Goal: Task Accomplishment & Management: Manage account settings

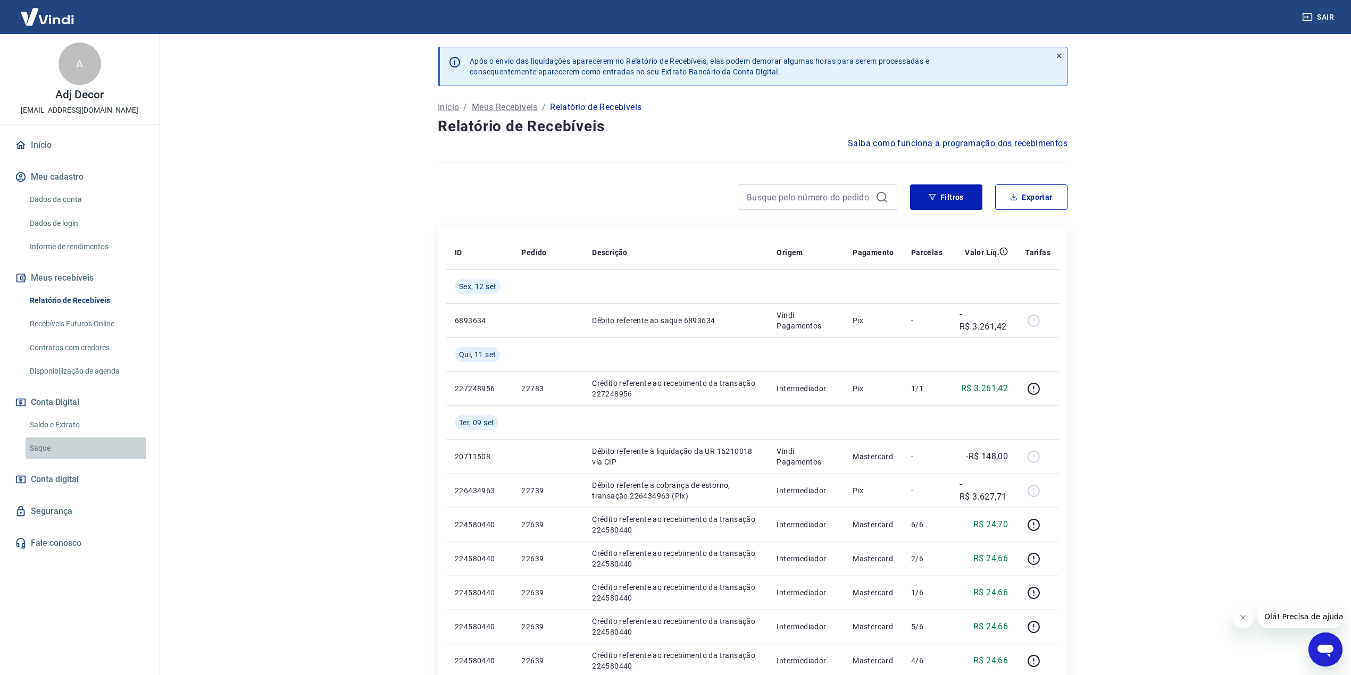
click at [47, 451] on link "Saque" at bounding box center [86, 449] width 121 height 22
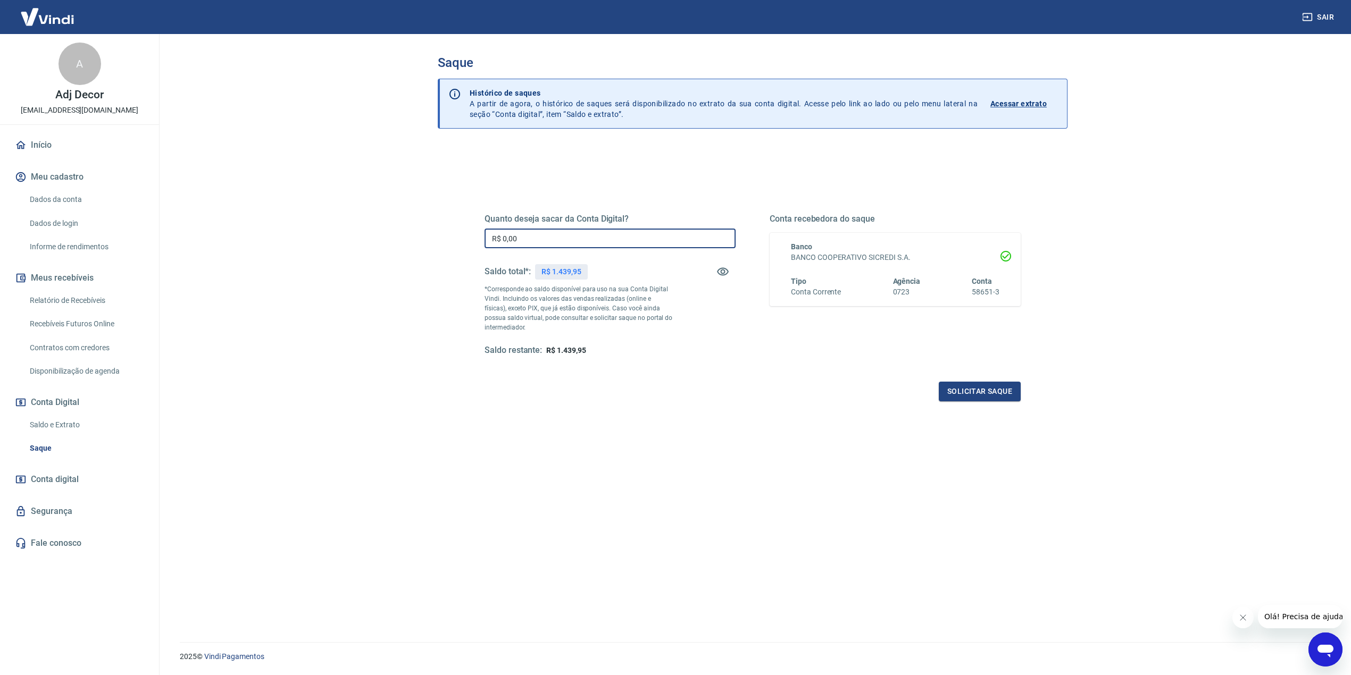
drag, startPoint x: 552, startPoint y: 241, endPoint x: 308, endPoint y: 211, distance: 245.5
click at [303, 211] on main "Saque Histórico de saques A partir de agora, o histórico de saques será disponi…" at bounding box center [752, 354] width 1197 height 641
type input "R$ 1.439,95"
click at [981, 390] on button "Solicitar saque" at bounding box center [980, 392] width 82 height 20
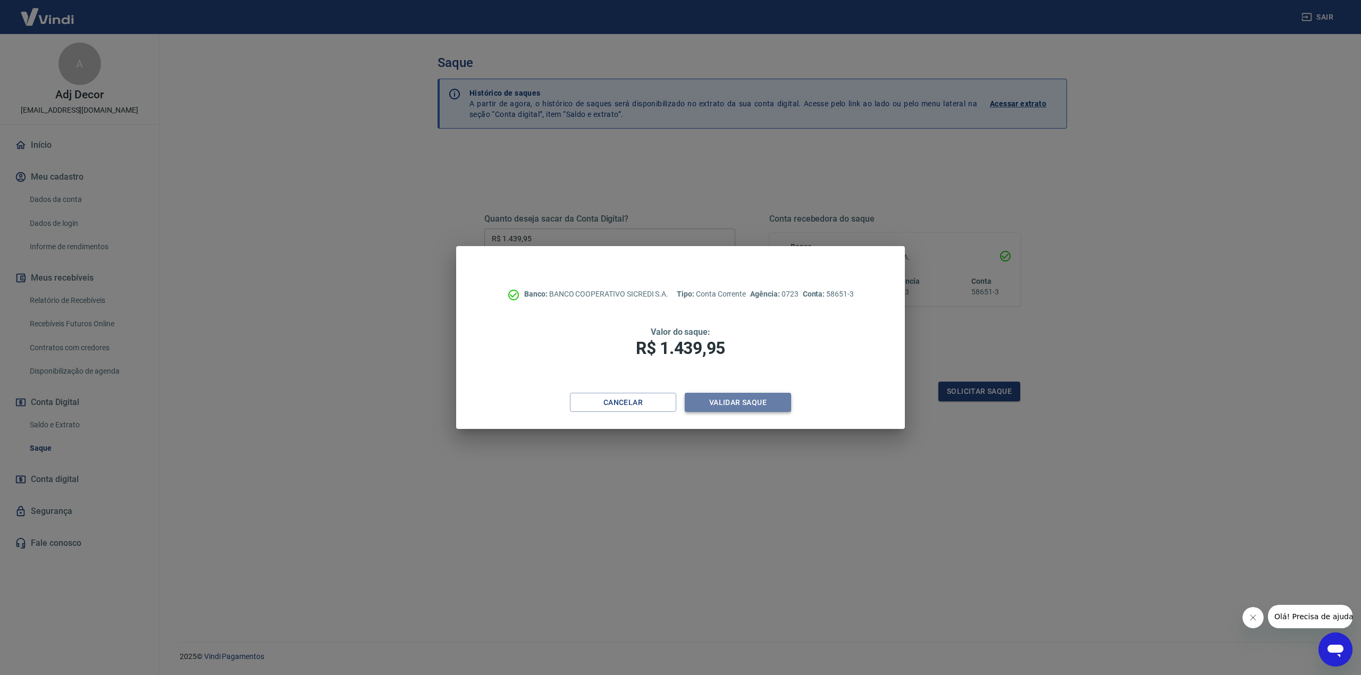
click at [748, 405] on button "Validar saque" at bounding box center [738, 403] width 106 height 20
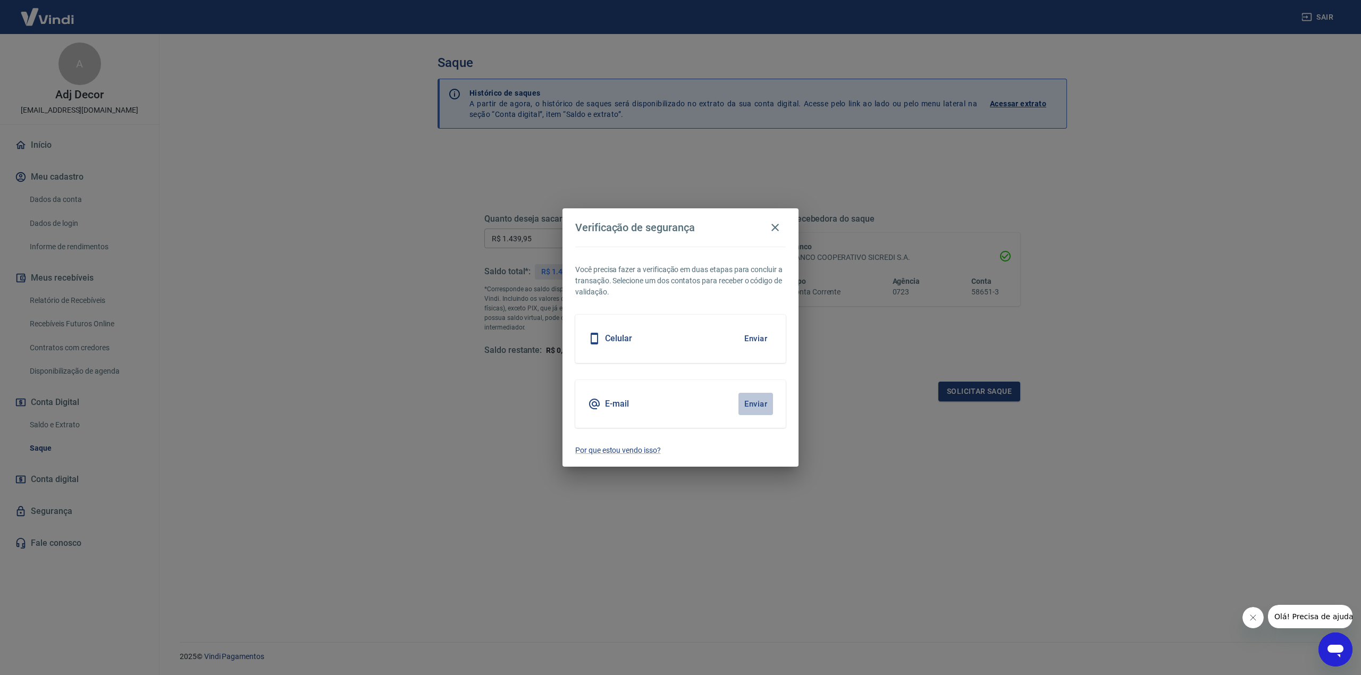
click at [751, 399] on button "Enviar" at bounding box center [756, 404] width 35 height 22
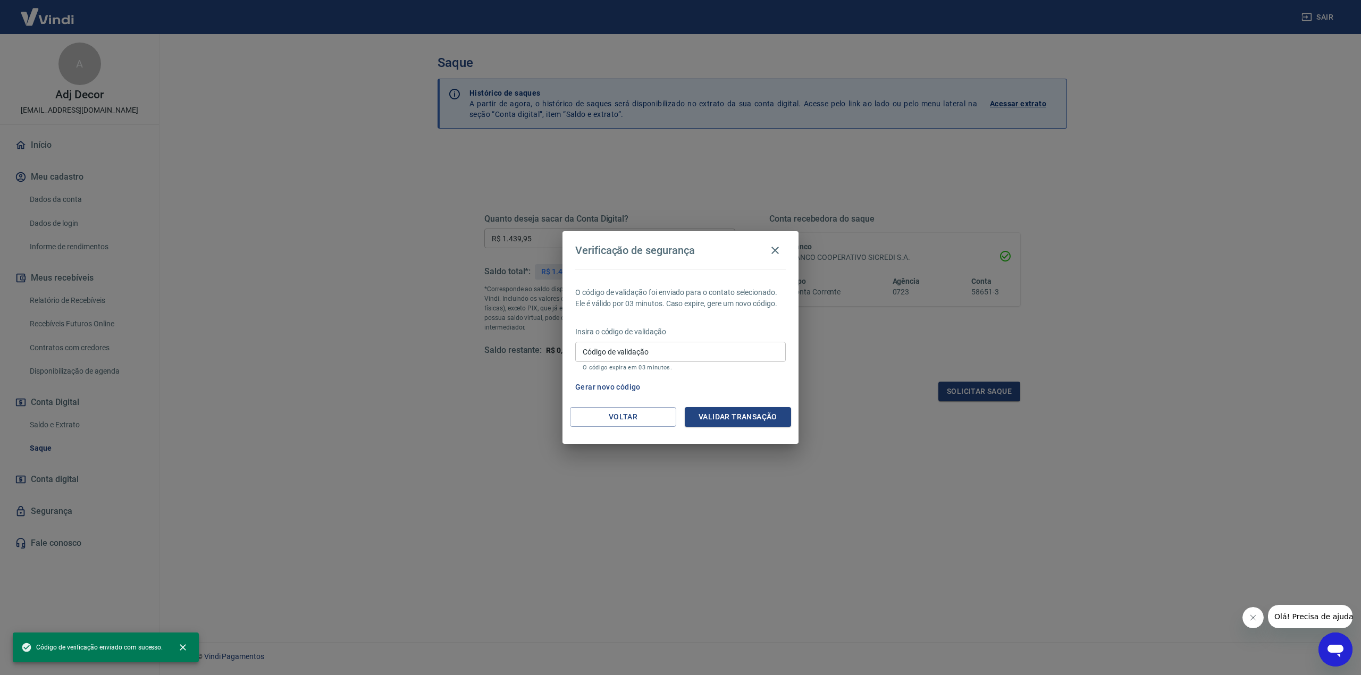
click at [628, 351] on input "Código de validação" at bounding box center [680, 352] width 211 height 20
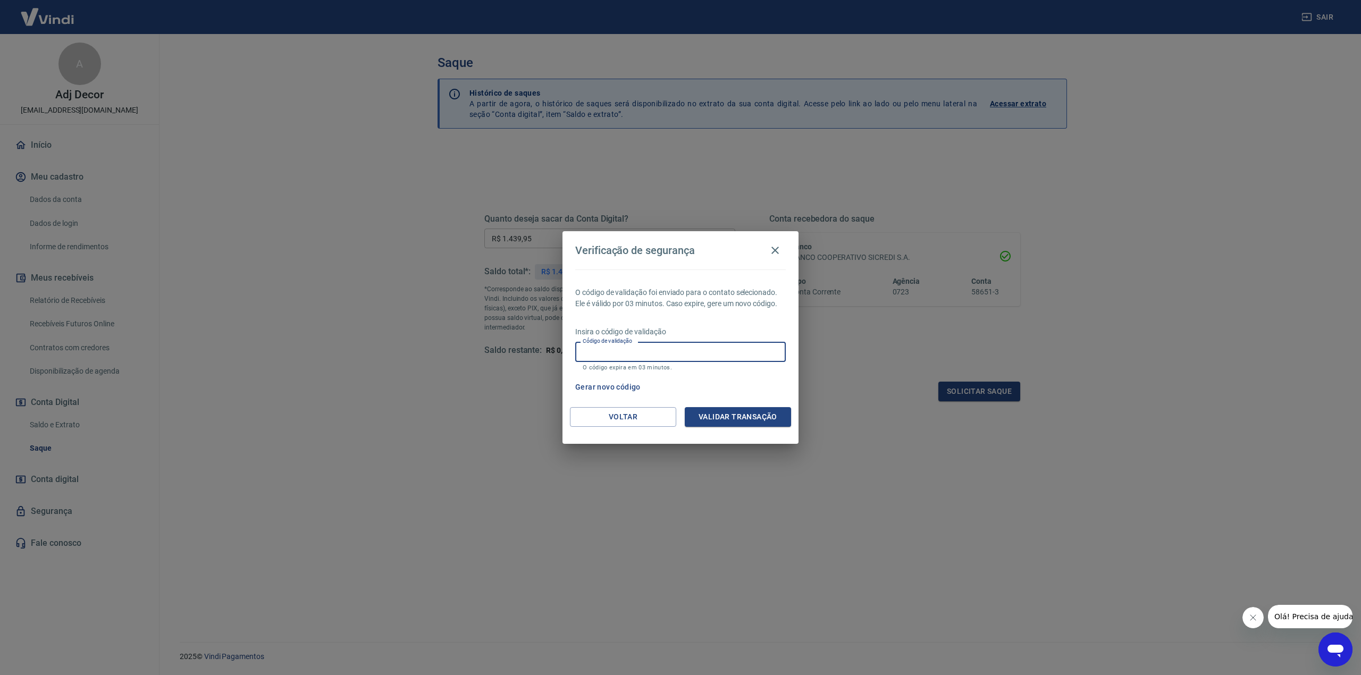
paste input "368760"
type input "368760"
click at [719, 412] on button "Validar transação" at bounding box center [738, 417] width 106 height 20
